Goal: Find specific page/section: Find specific page/section

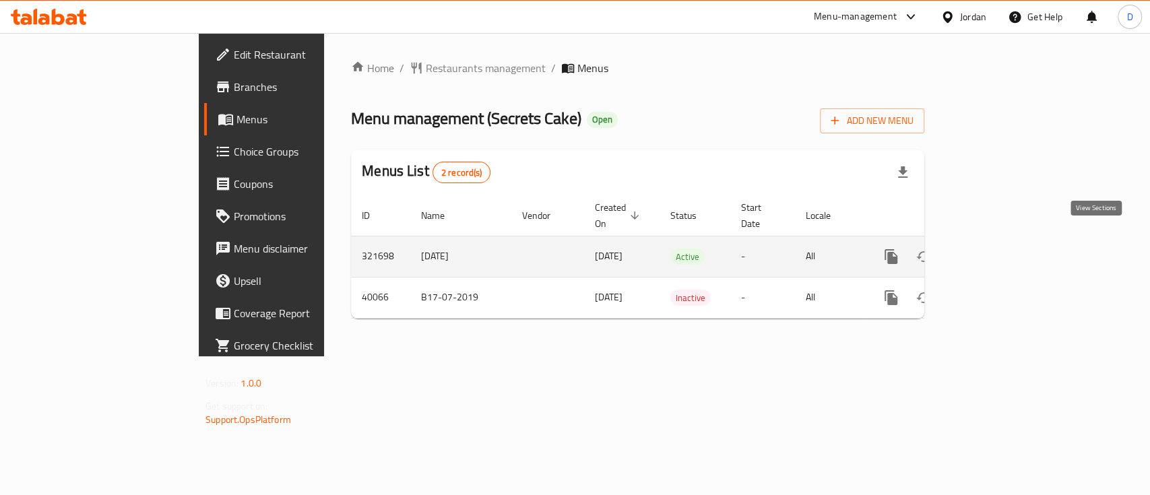
click at [995, 251] on icon "enhanced table" at bounding box center [988, 257] width 12 height 12
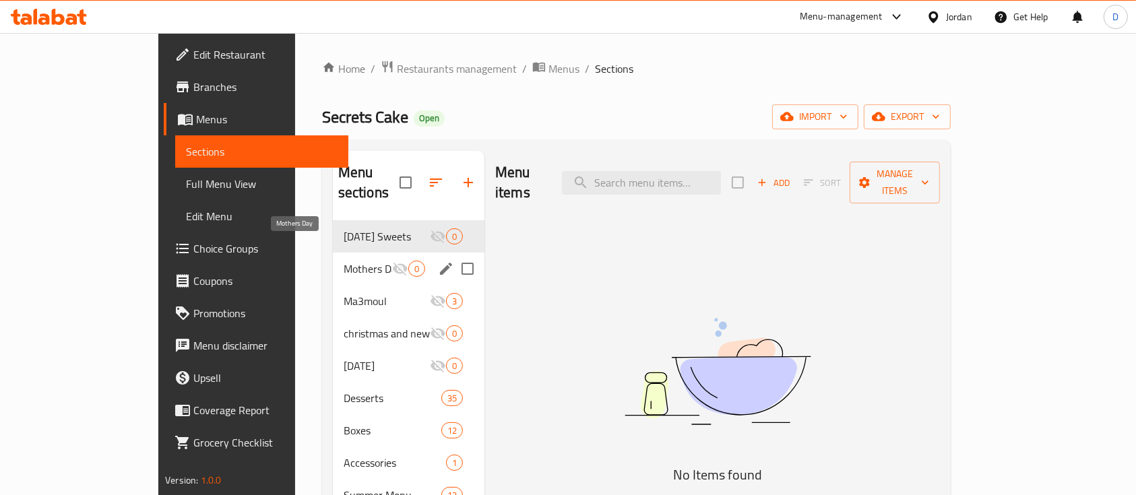
click at [344, 261] on span "Mothers Day" at bounding box center [368, 269] width 49 height 16
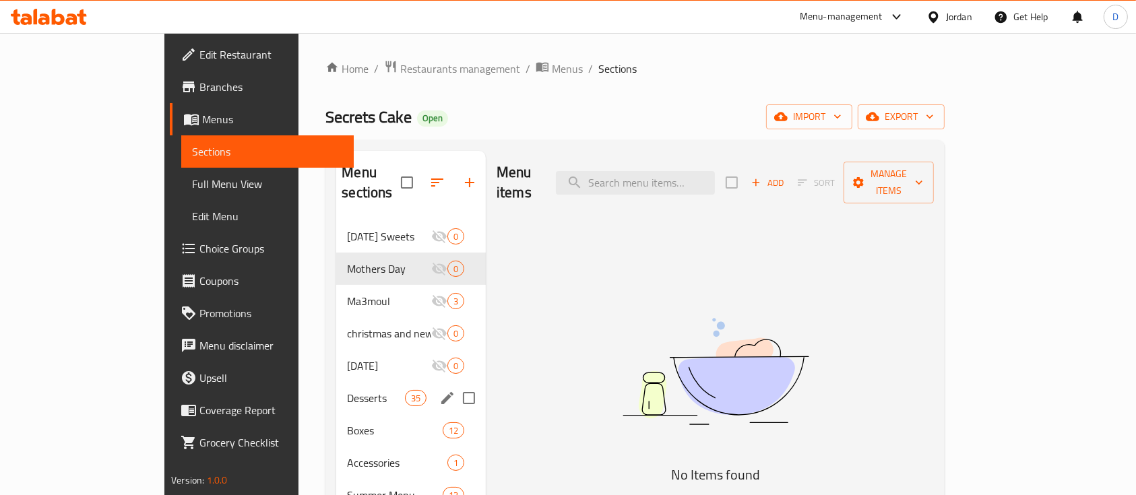
click at [347, 390] on span "Desserts" at bounding box center [375, 398] width 57 height 16
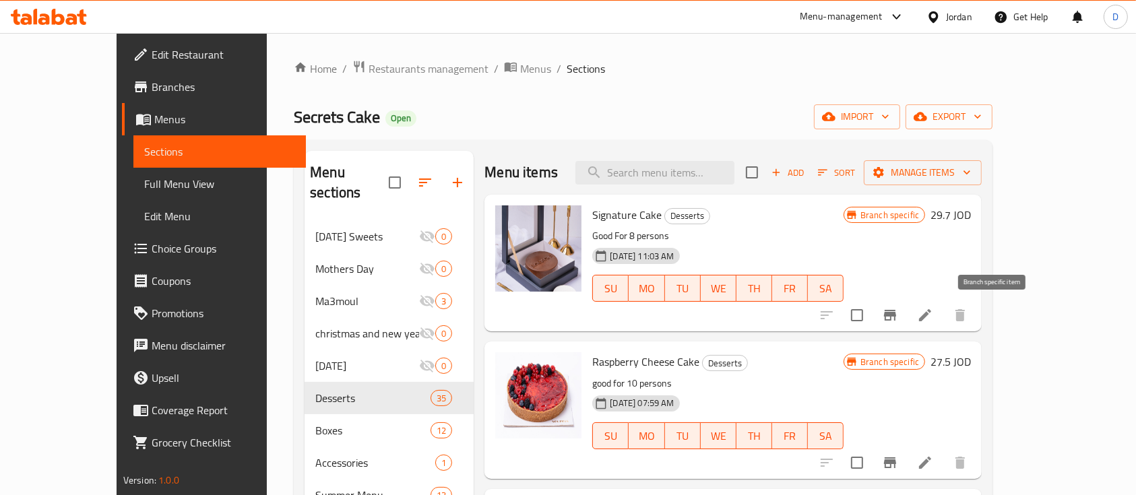
click at [898, 318] on icon "Branch-specific-item" at bounding box center [890, 315] width 16 height 16
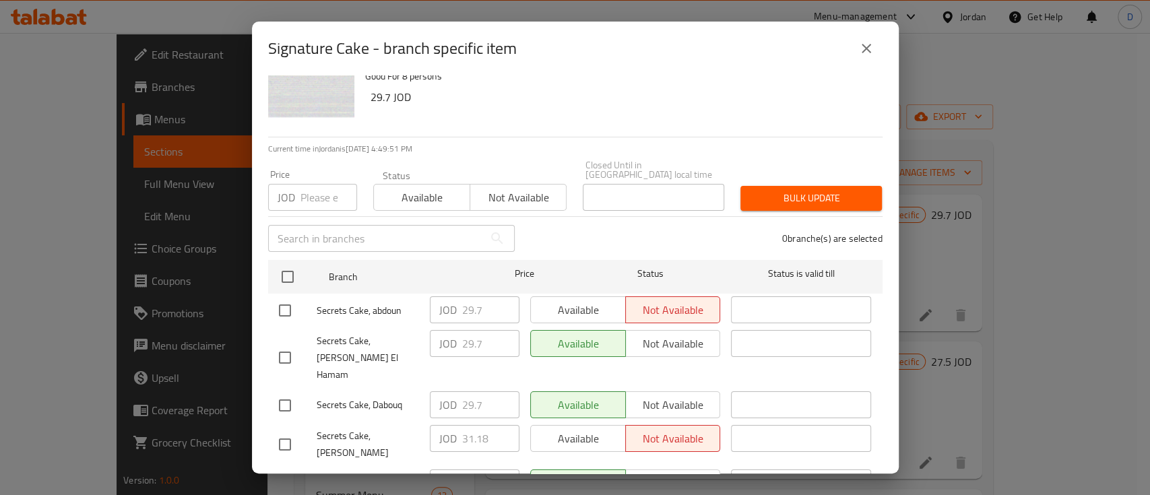
scroll to position [61, 0]
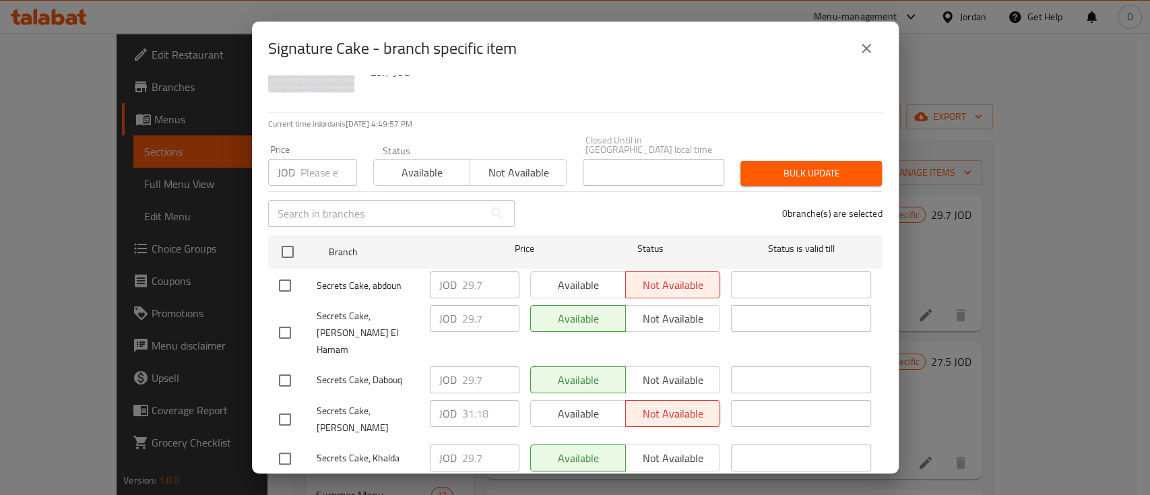
click at [980, 251] on div "Signature Cake - branch specific item Signature Cake Good For 8 persons 29.7 JO…" at bounding box center [575, 247] width 1150 height 495
click at [875, 44] on button "close" at bounding box center [866, 48] width 32 height 32
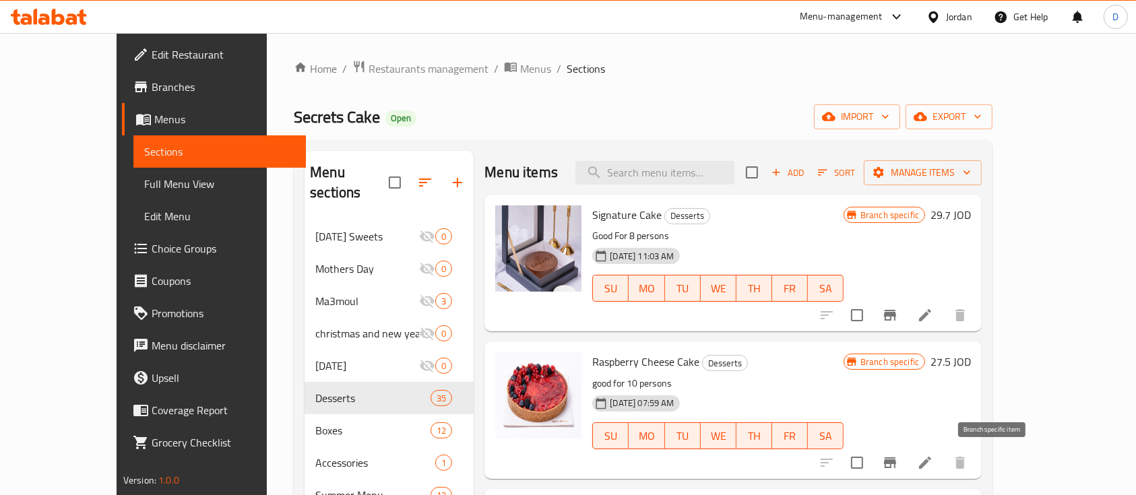
click at [896, 465] on icon "Branch-specific-item" at bounding box center [890, 463] width 12 height 11
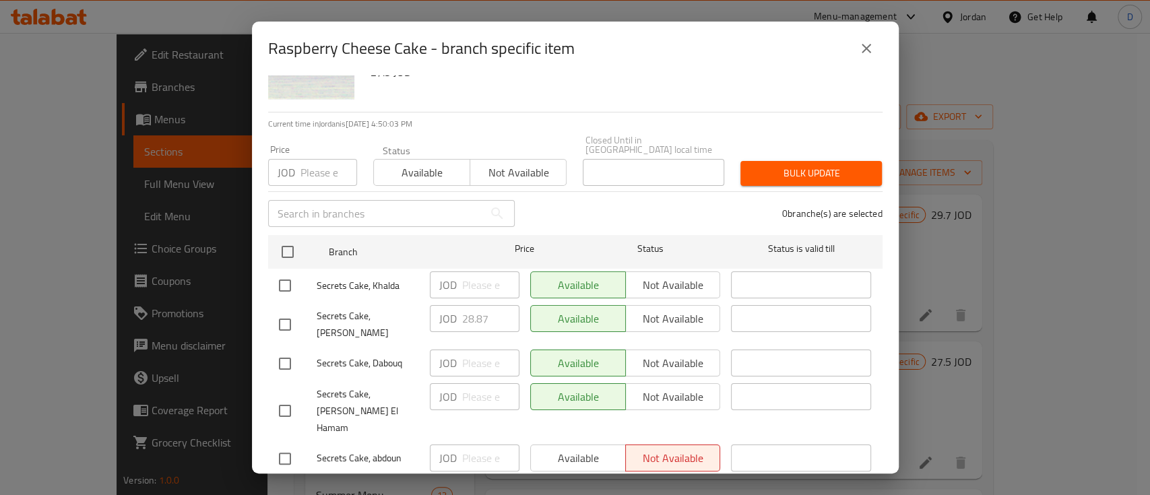
click at [915, 377] on div "Raspberry Cheese Cake - branch specific item Raspberry Cheese Cake good for 10 …" at bounding box center [575, 247] width 1150 height 495
click at [864, 51] on icon "close" at bounding box center [866, 48] width 9 height 9
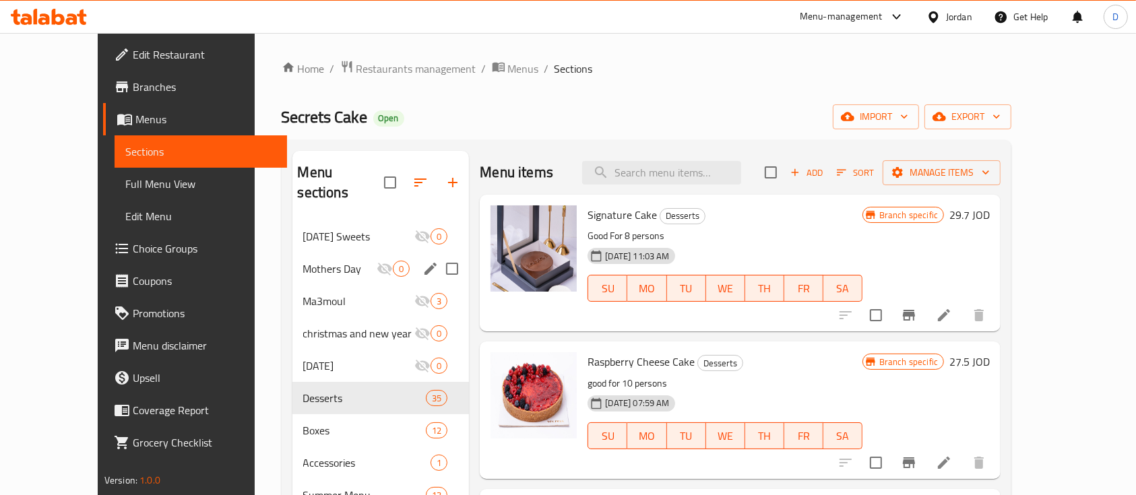
scroll to position [189, 0]
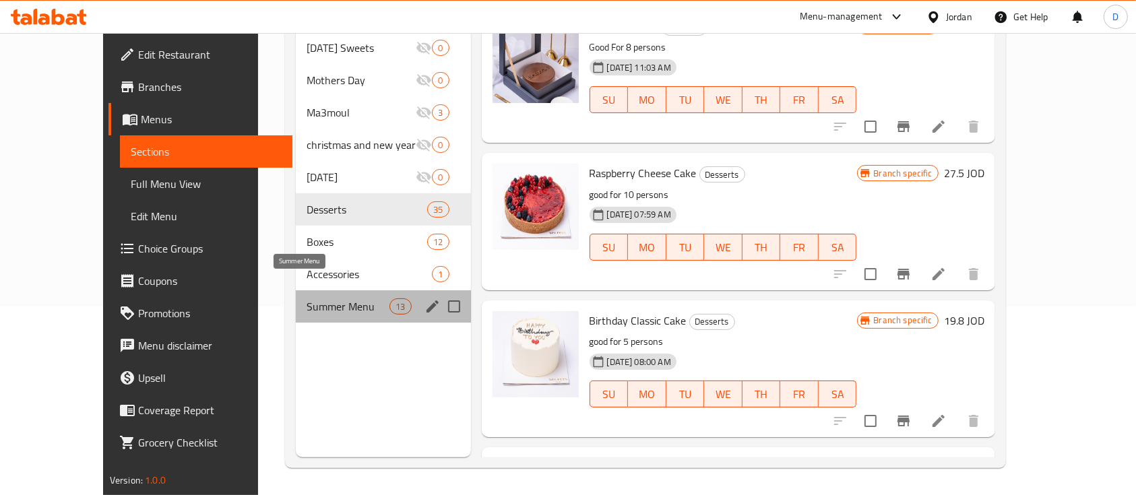
click at [327, 298] on span "Summer Menu" at bounding box center [348, 306] width 83 height 16
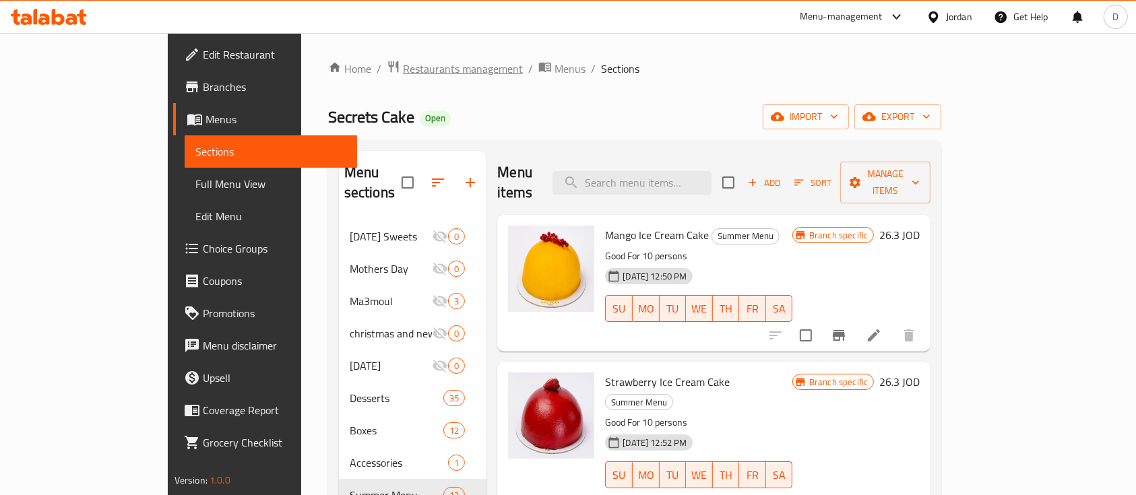
click at [403, 73] on span "Restaurants management" at bounding box center [463, 69] width 120 height 16
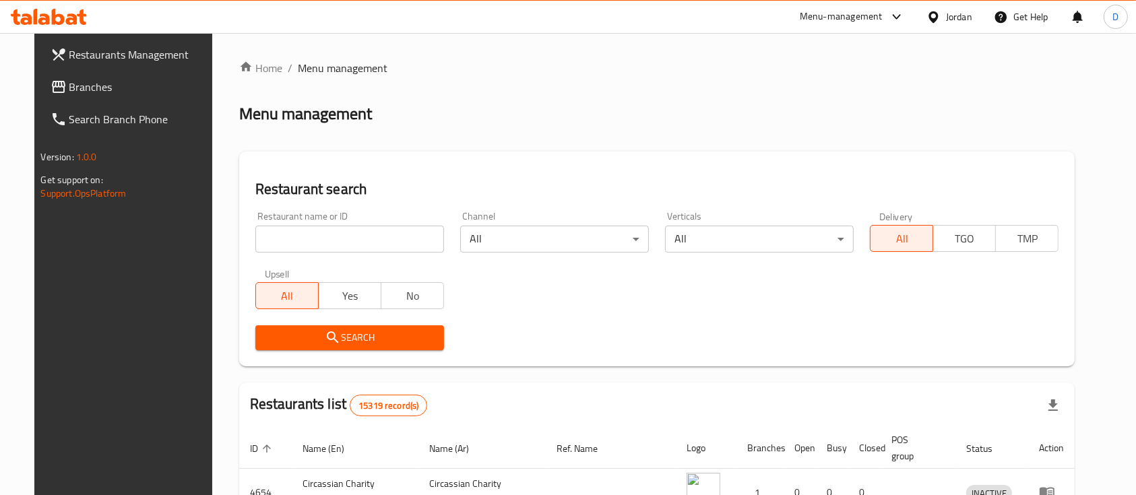
click at [334, 244] on input "search" at bounding box center [349, 239] width 189 height 27
paste input "20888"
type input "20888"
click button "Search" at bounding box center [349, 337] width 189 height 25
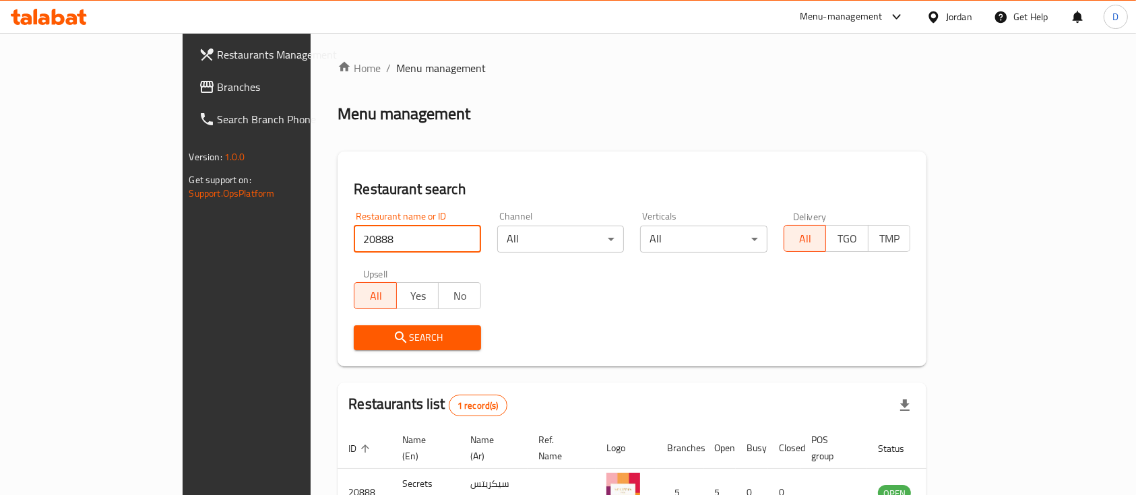
scroll to position [79, 0]
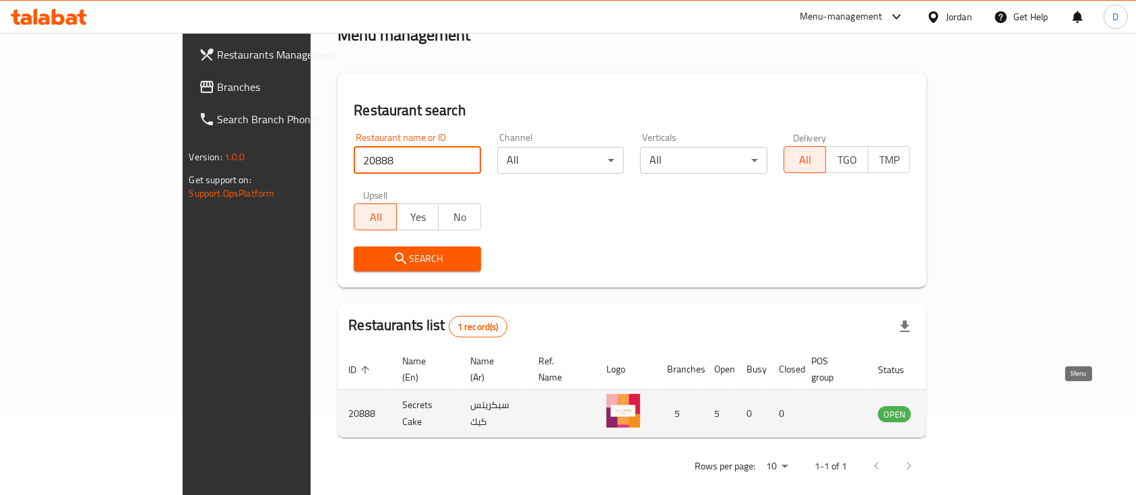
click at [964, 409] on icon "enhanced table" at bounding box center [956, 414] width 15 height 11
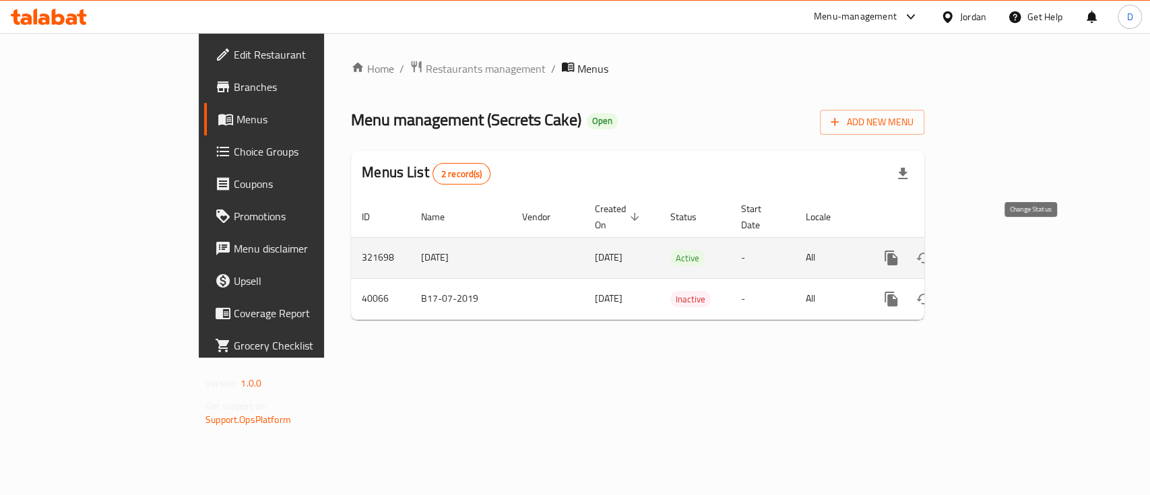
click at [932, 250] on icon "enhanced table" at bounding box center [924, 258] width 16 height 16
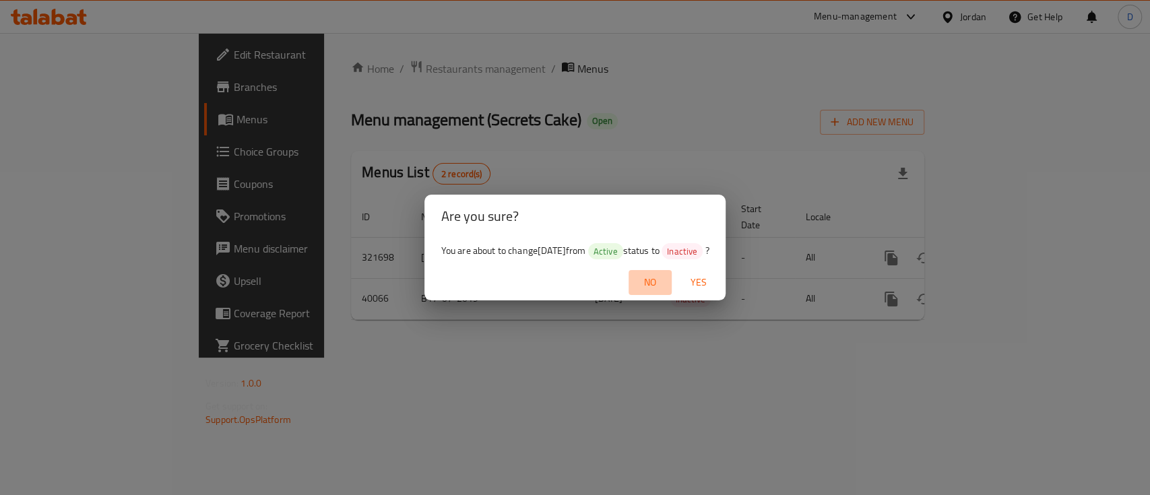
click at [666, 285] on span "No" at bounding box center [650, 282] width 32 height 17
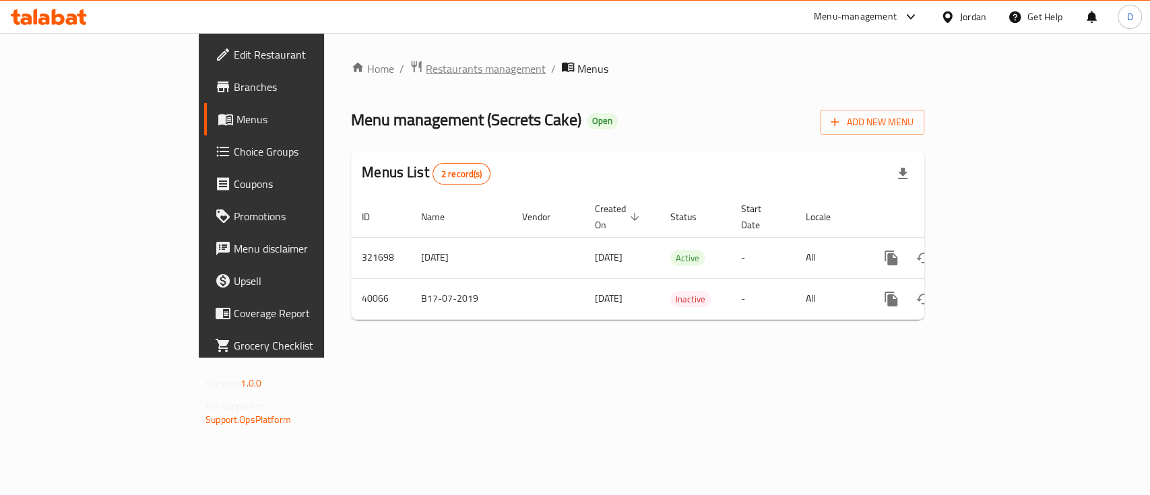
click at [426, 70] on span "Restaurants management" at bounding box center [486, 69] width 120 height 16
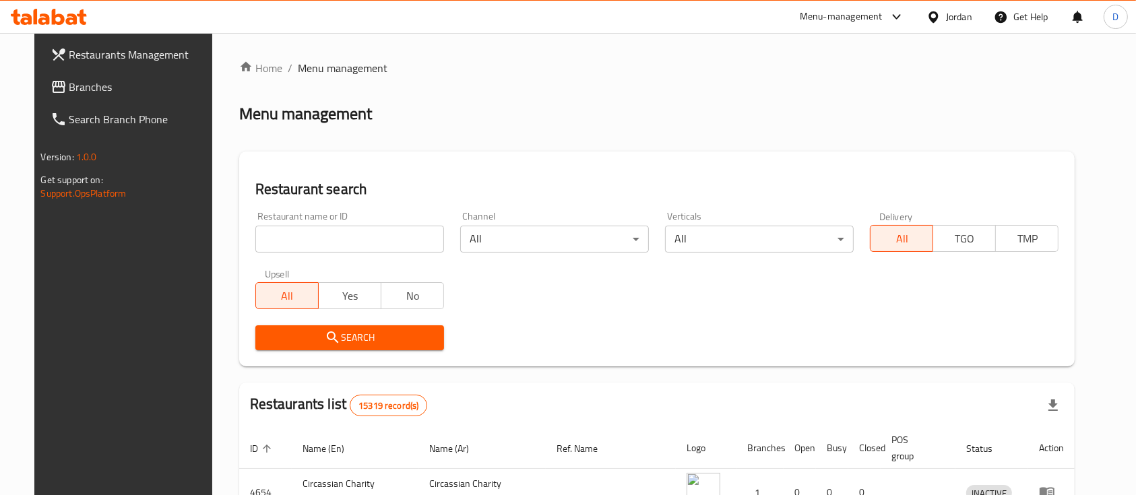
click at [385, 245] on input "search" at bounding box center [349, 239] width 189 height 27
type input "secrets cake"
click button "Search" at bounding box center [349, 337] width 189 height 25
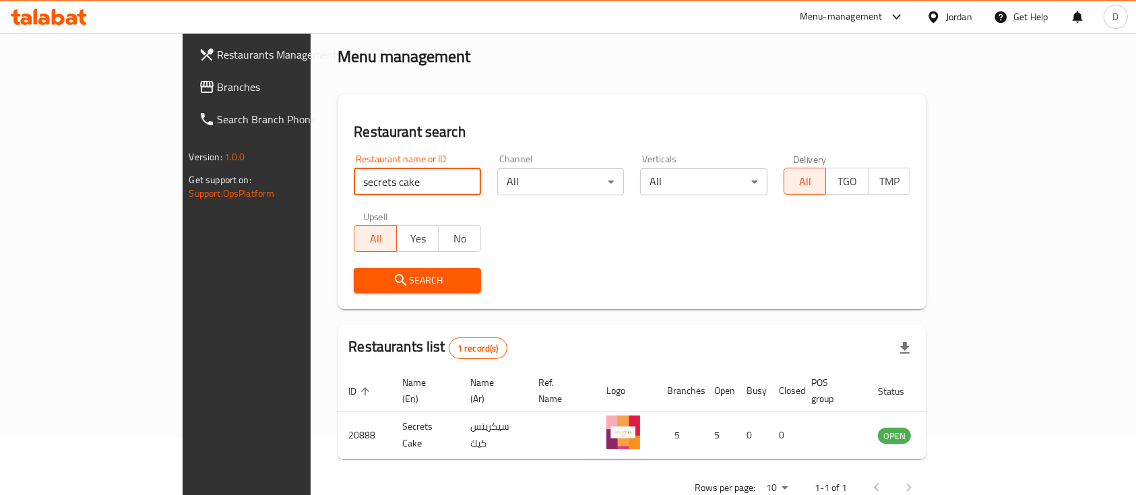
scroll to position [79, 0]
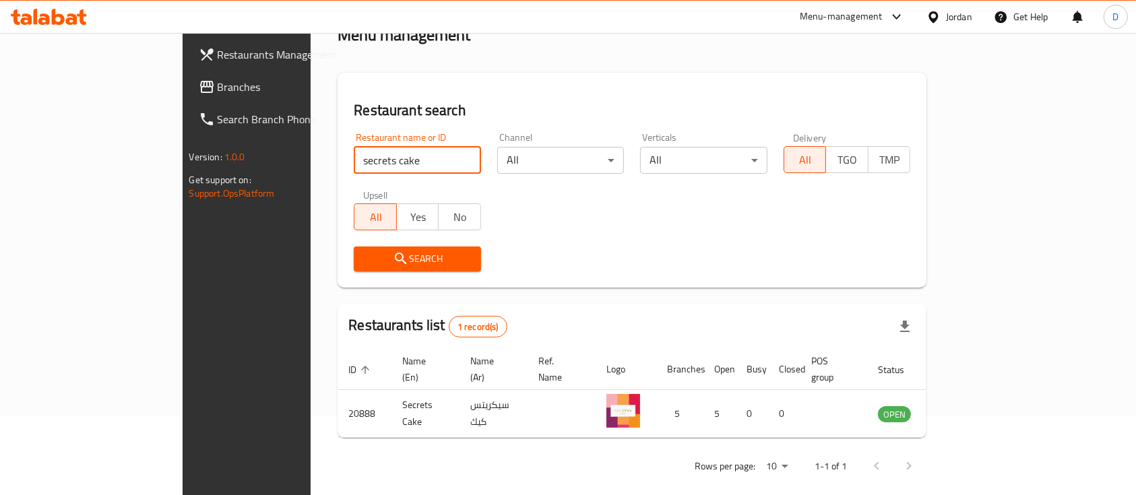
drag, startPoint x: 1058, startPoint y: 395, endPoint x: 753, endPoint y: 297, distance: 319.8
click at [984, 390] on tr "20888 Secrets Cake سيكريتس كيك 5 5 0 0 OPEN" at bounding box center [661, 414] width 647 height 48
drag, startPoint x: 64, startPoint y: 77, endPoint x: 103, endPoint y: 104, distance: 47.5
click at [218, 79] on span "Branches" at bounding box center [290, 87] width 144 height 16
